Goal: Task Accomplishment & Management: Manage account settings

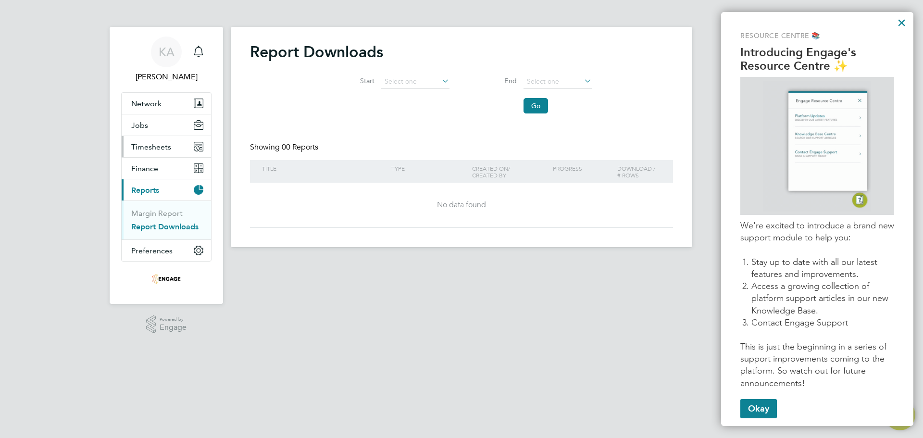
click at [173, 148] on button "Timesheets" at bounding box center [166, 146] width 89 height 21
click at [167, 174] on link "Timesheets" at bounding box center [151, 169] width 40 height 9
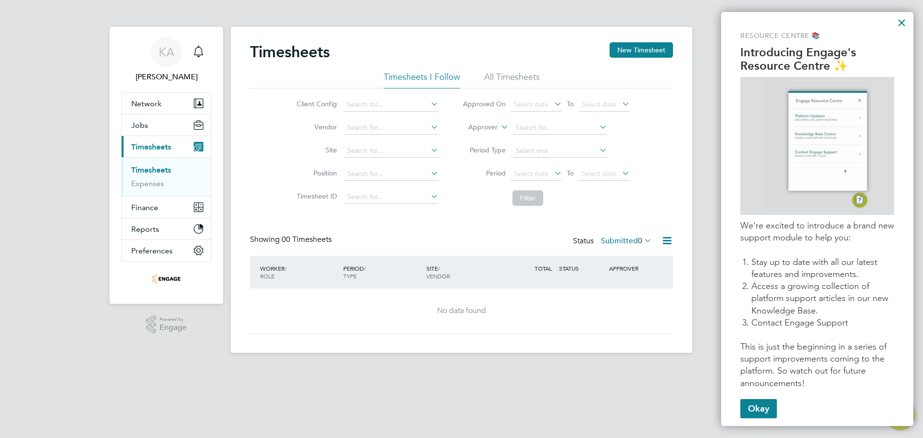
click at [495, 84] on li "All Timesheets" at bounding box center [512, 79] width 56 height 17
click at [431, 277] on span "VENDOR" at bounding box center [438, 276] width 24 height 8
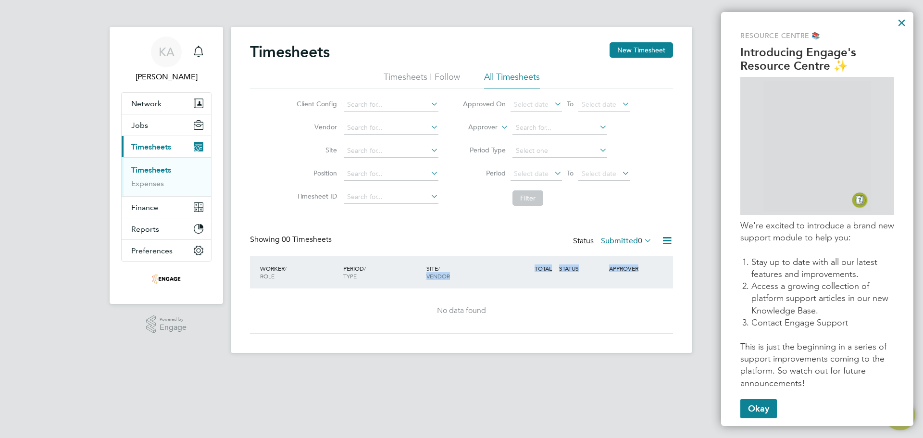
click at [434, 276] on span "VENDOR" at bounding box center [438, 276] width 24 height 8
